Goal: Transaction & Acquisition: Purchase product/service

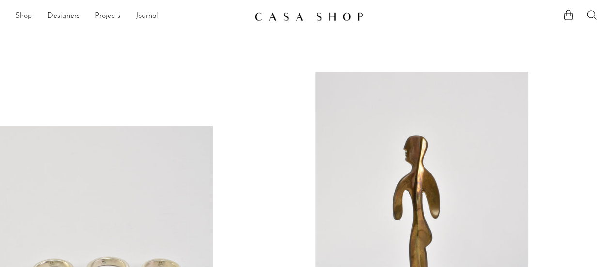
click at [26, 16] on link "Shop" at bounding box center [24, 16] width 16 height 13
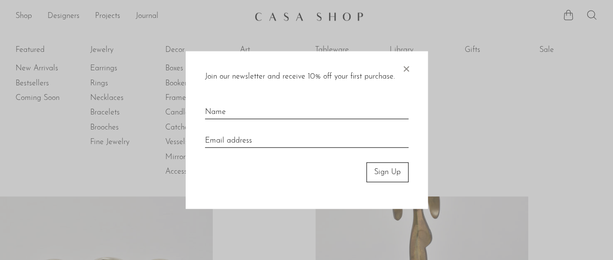
click at [405, 70] on span "×" at bounding box center [406, 66] width 10 height 31
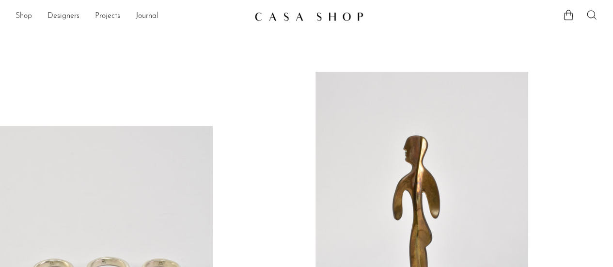
click at [20, 16] on link "Shop" at bounding box center [24, 16] width 16 height 13
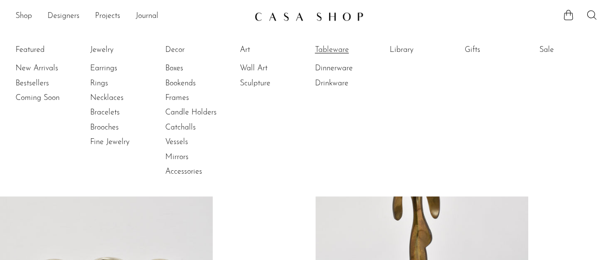
click at [342, 50] on link "Tableware" at bounding box center [351, 50] width 73 height 11
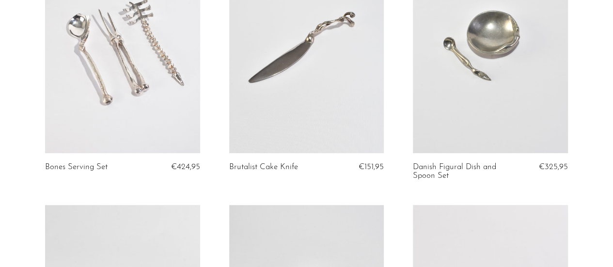
scroll to position [364, 0]
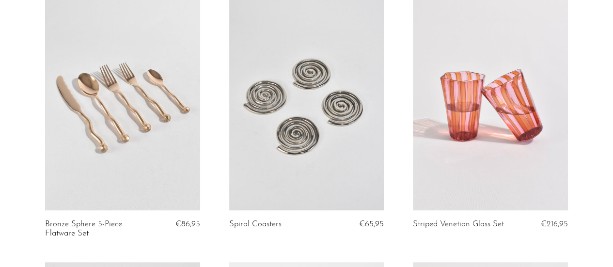
click at [336, 131] on link at bounding box center [306, 102] width 155 height 217
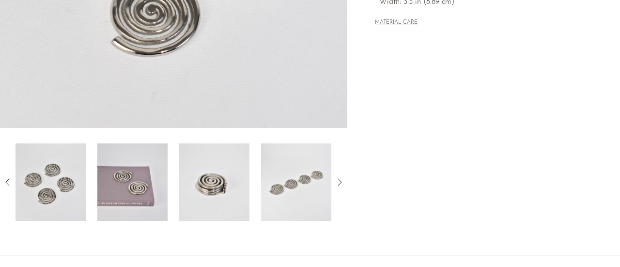
scroll to position [280, 0]
